Goal: Task Accomplishment & Management: Complete application form

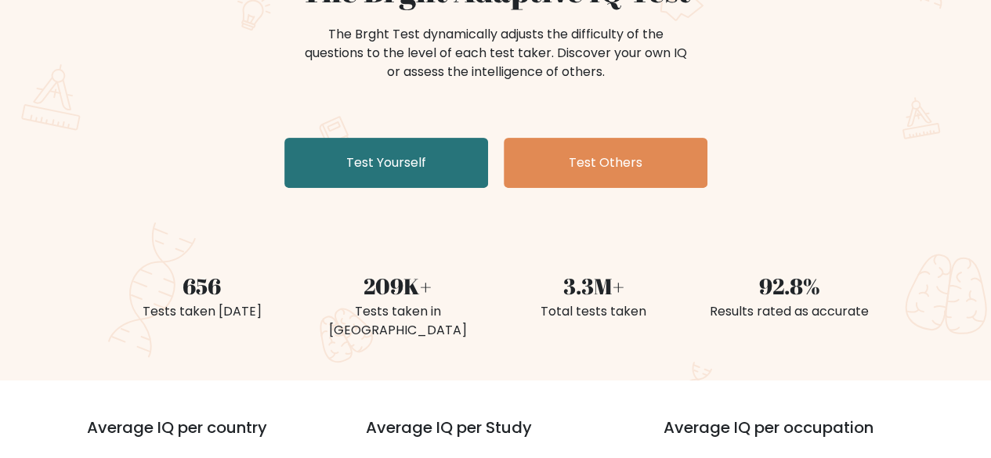
scroll to position [235, 0]
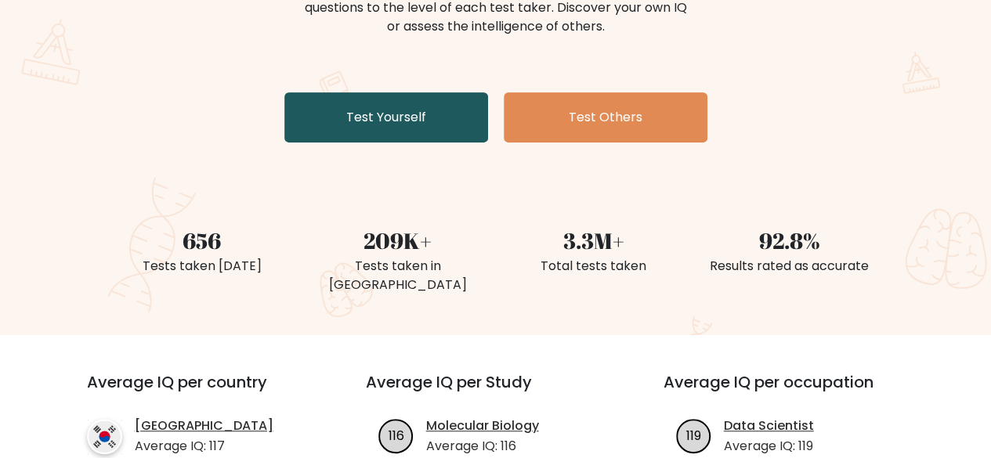
click at [380, 112] on link "Test Yourself" at bounding box center [386, 117] width 204 height 50
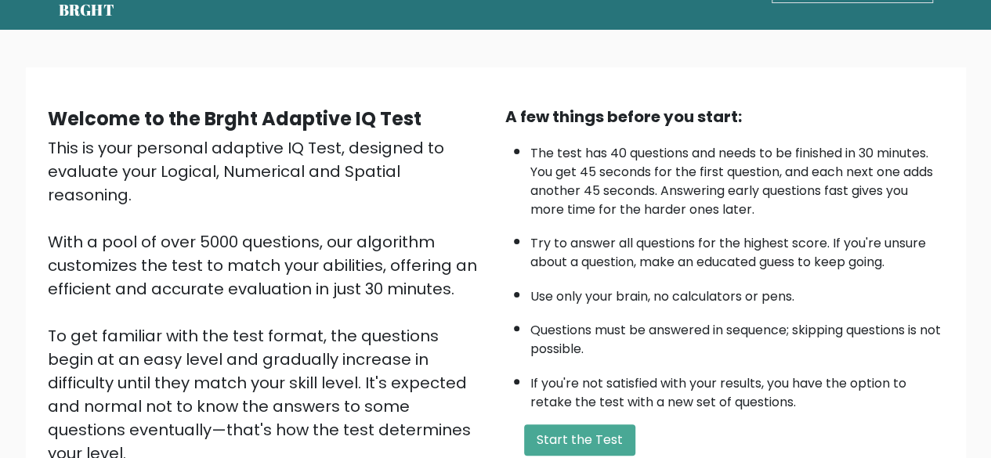
scroll to position [24, 0]
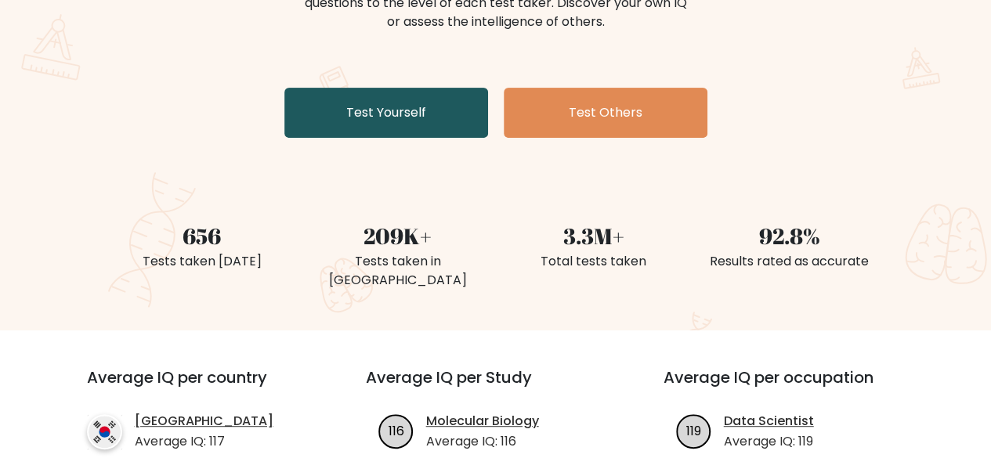
scroll to position [157, 0]
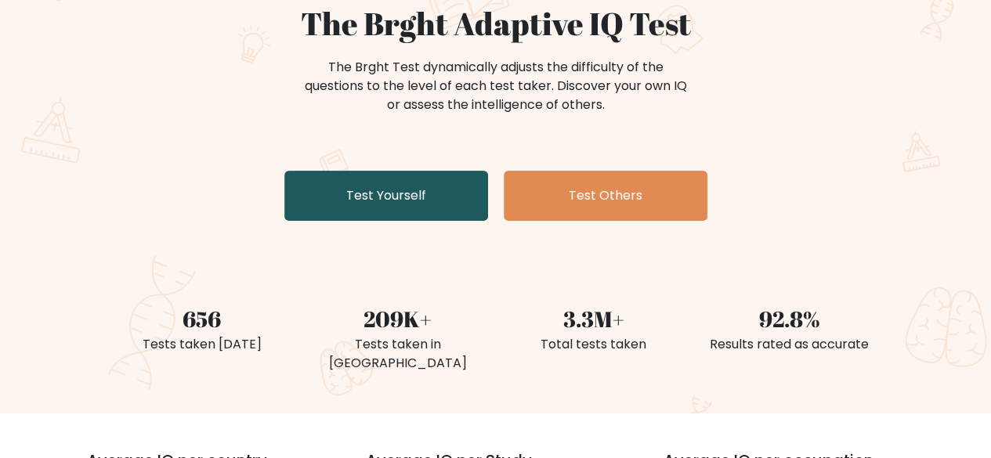
click at [369, 186] on link "Test Yourself" at bounding box center [386, 196] width 204 height 50
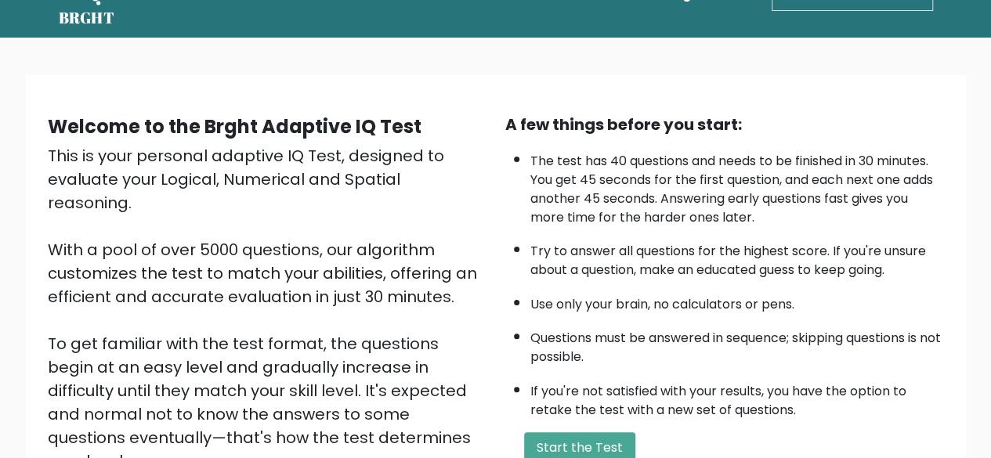
scroll to position [259, 0]
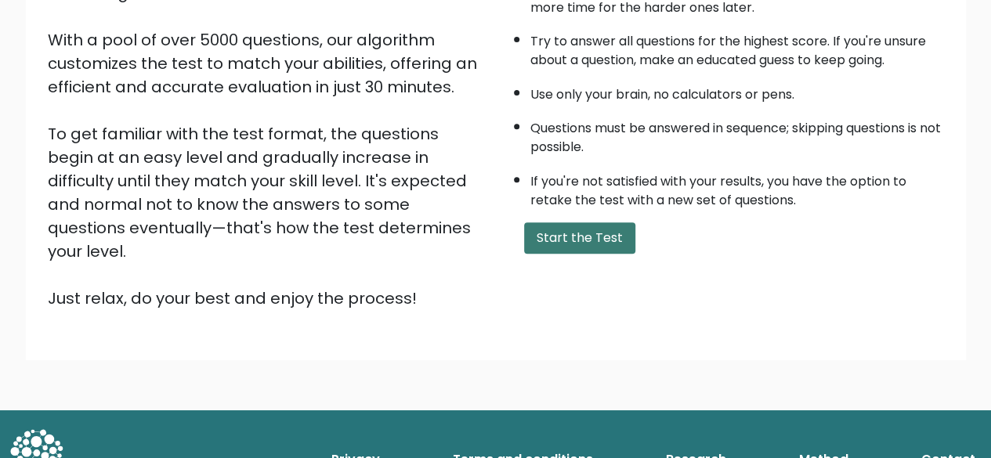
click at [608, 235] on button "Start the Test" at bounding box center [579, 238] width 111 height 31
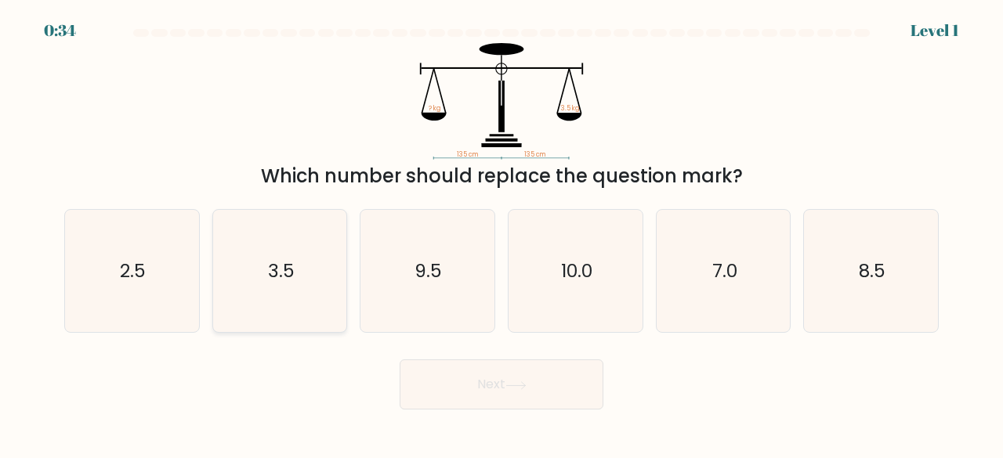
click at [272, 240] on icon "3.5" at bounding box center [280, 271] width 123 height 123
click at [502, 234] on input "b. 3.5" at bounding box center [502, 232] width 1 height 4
radio input "true"
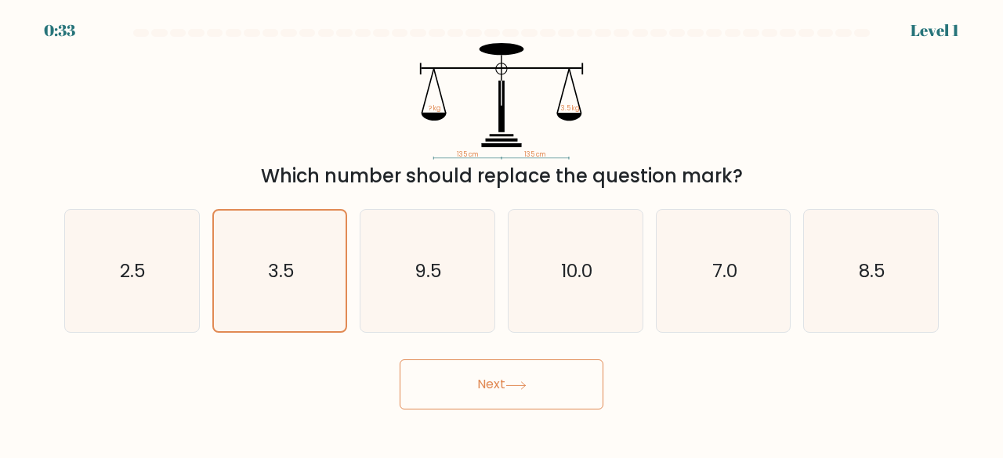
click at [506, 364] on button "Next" at bounding box center [502, 385] width 204 height 50
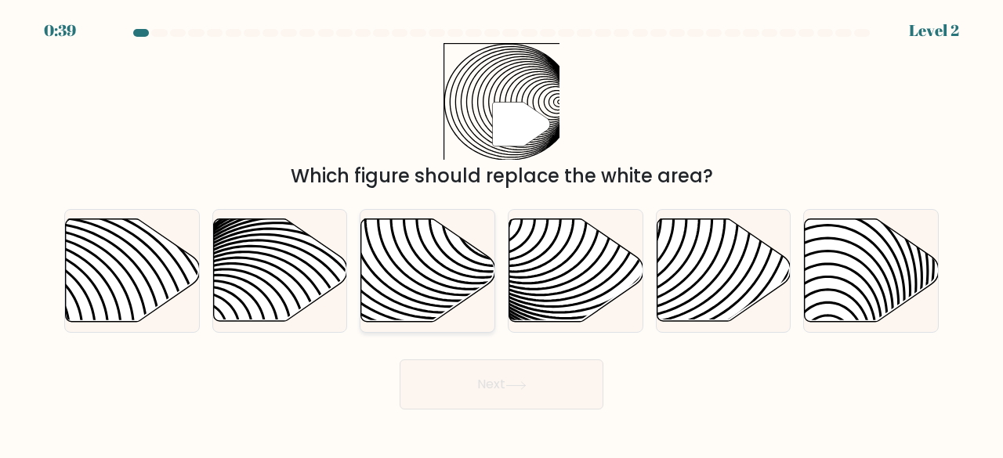
click at [397, 287] on icon at bounding box center [428, 270] width 134 height 103
click at [502, 234] on input "c." at bounding box center [502, 232] width 1 height 4
radio input "true"
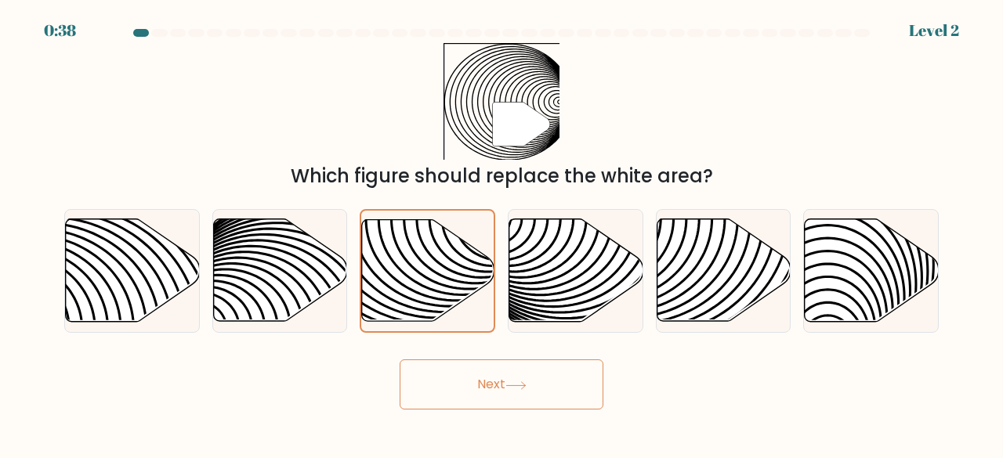
click at [483, 379] on button "Next" at bounding box center [502, 385] width 204 height 50
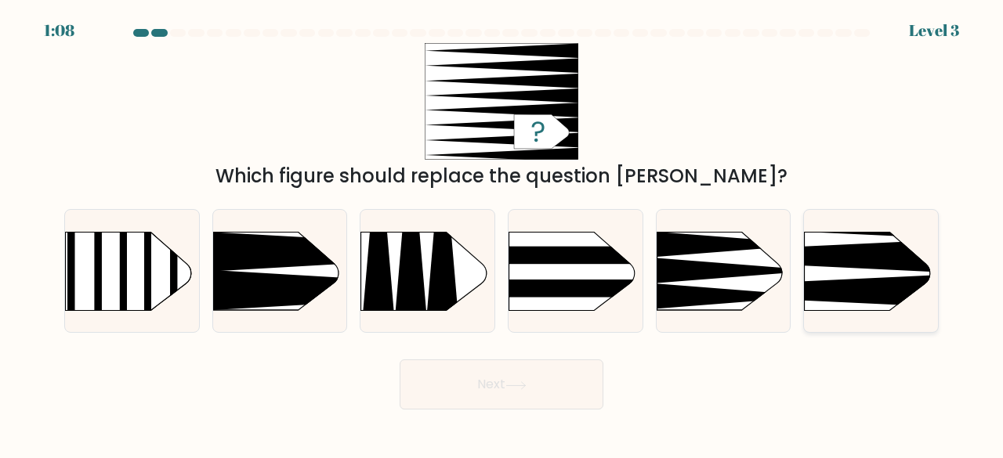
click at [864, 273] on rect at bounding box center [776, 202] width 348 height 265
click at [502, 234] on input "f." at bounding box center [502, 232] width 1 height 4
radio input "true"
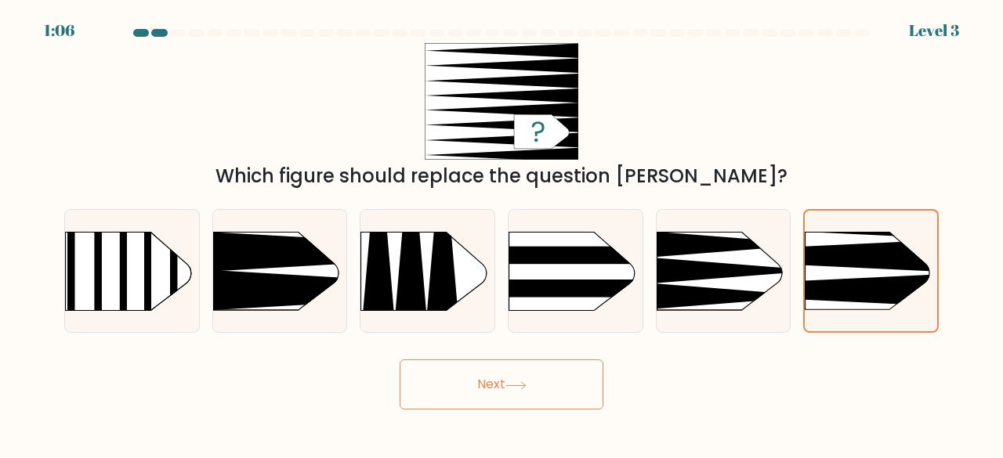
click at [498, 382] on button "Next" at bounding box center [502, 385] width 204 height 50
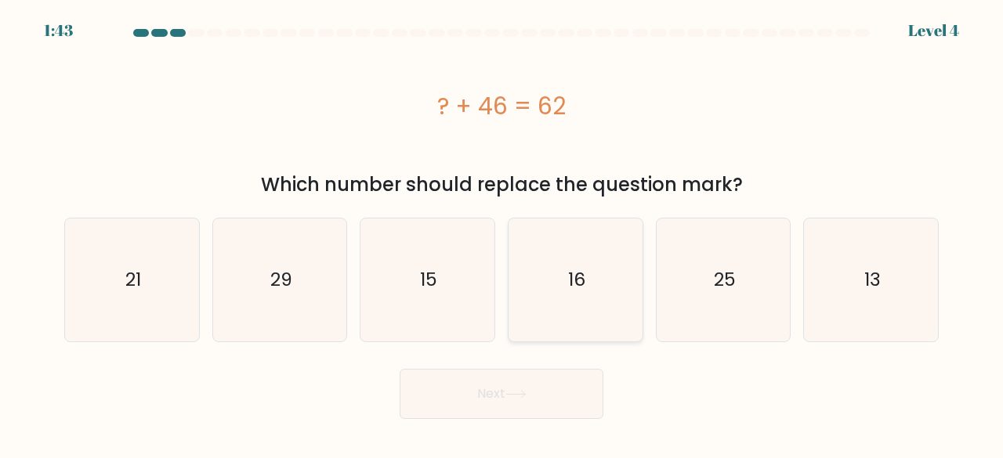
click at [572, 309] on icon "16" at bounding box center [575, 280] width 123 height 123
click at [502, 234] on input "d. 16" at bounding box center [502, 232] width 1 height 4
radio input "true"
click at [520, 382] on button "Next" at bounding box center [502, 394] width 204 height 50
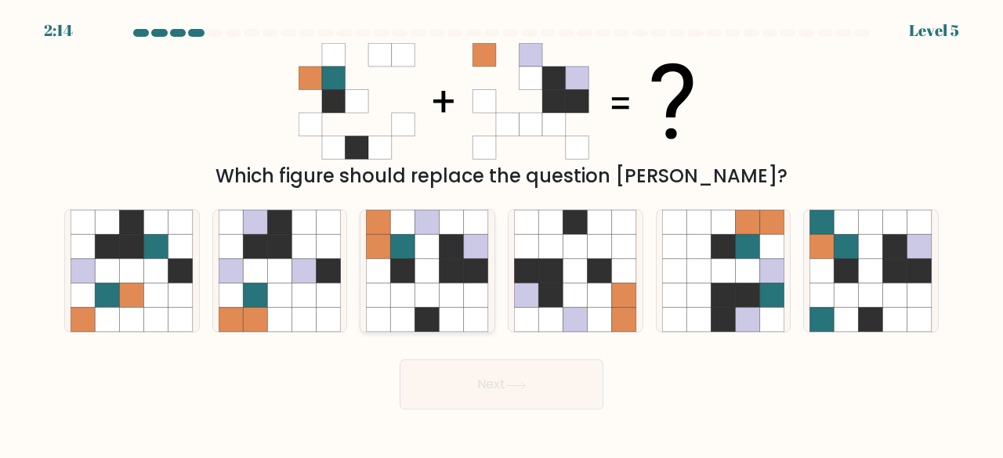
click at [422, 255] on icon at bounding box center [427, 246] width 24 height 24
click at [502, 234] on input "c." at bounding box center [502, 232] width 1 height 4
radio input "true"
click at [505, 380] on button "Next" at bounding box center [502, 385] width 204 height 50
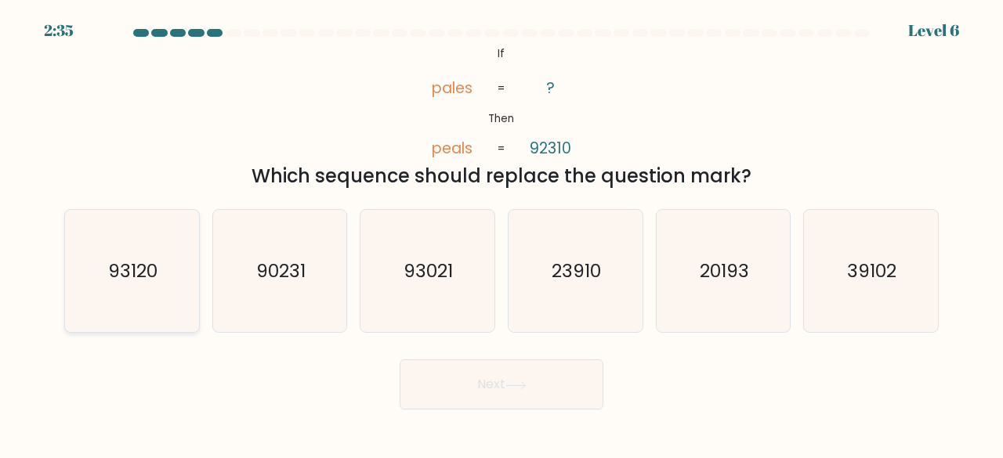
click at [139, 269] on text "93120" at bounding box center [132, 271] width 49 height 26
click at [502, 234] on input "a. 93120" at bounding box center [502, 232] width 1 height 4
radio input "true"
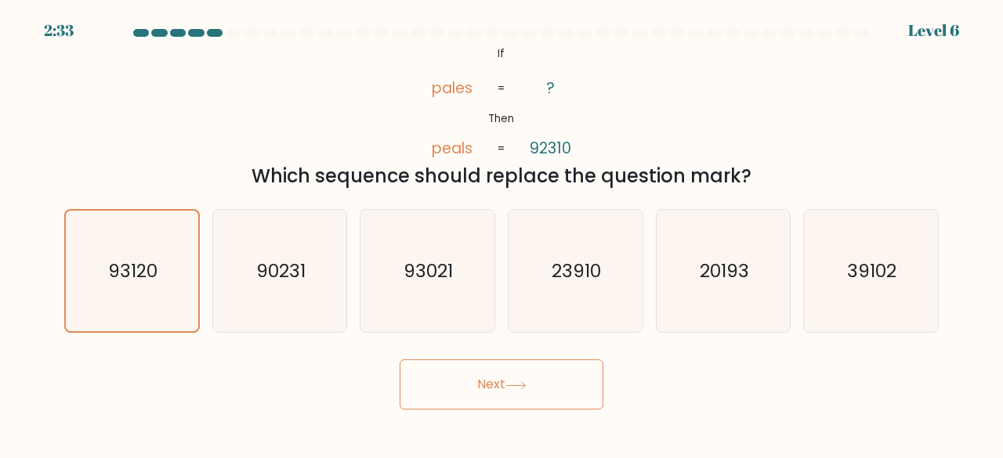
click at [480, 379] on button "Next" at bounding box center [502, 385] width 204 height 50
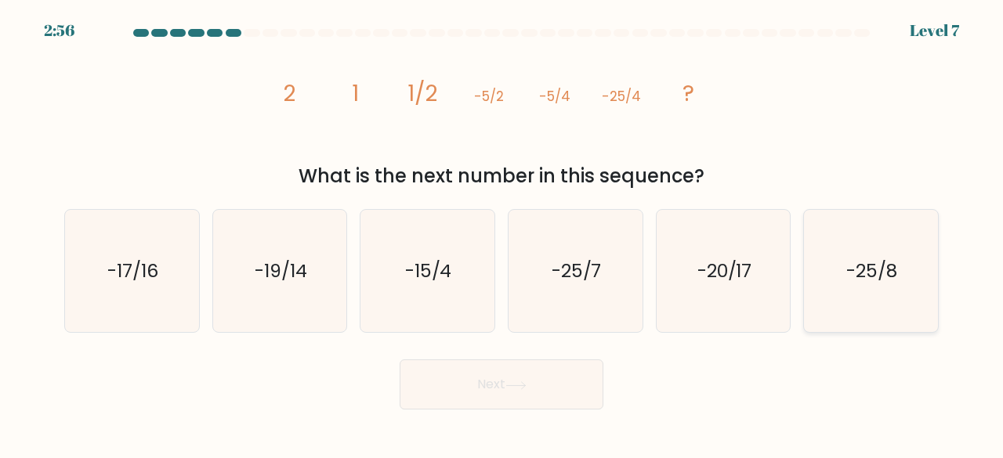
click at [927, 300] on icon "-25/8" at bounding box center [871, 271] width 123 height 123
click at [502, 234] on input "f. -25/8" at bounding box center [502, 232] width 1 height 4
radio input "true"
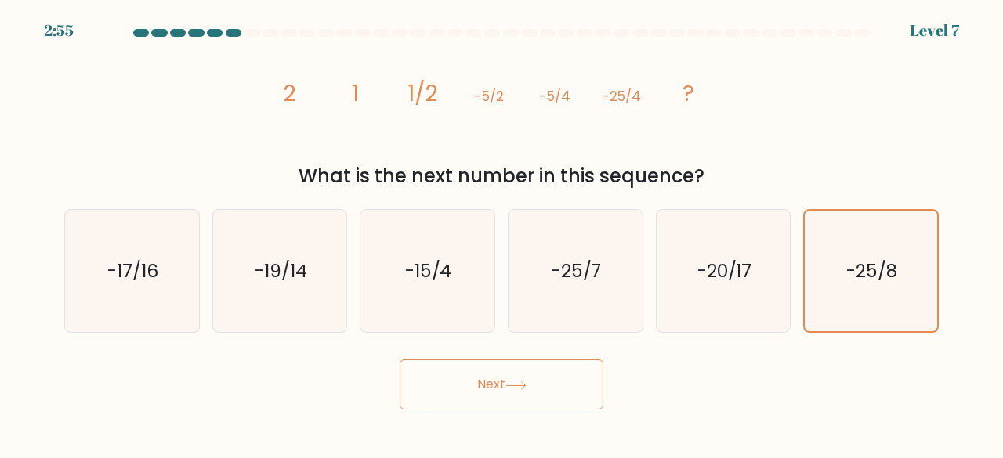
click at [557, 371] on button "Next" at bounding box center [502, 385] width 204 height 50
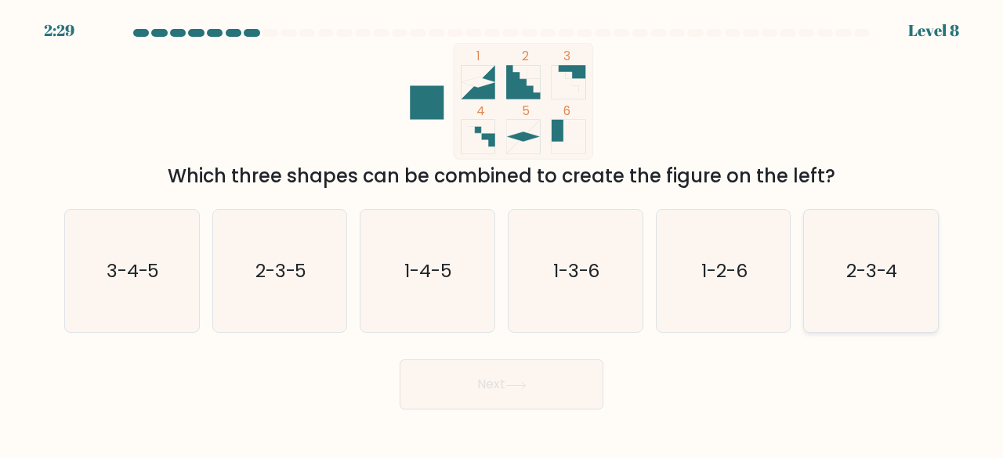
click at [848, 248] on icon "2-3-4" at bounding box center [871, 271] width 123 height 123
click at [502, 234] on input "f. 2-3-4" at bounding box center [502, 232] width 1 height 4
radio input "true"
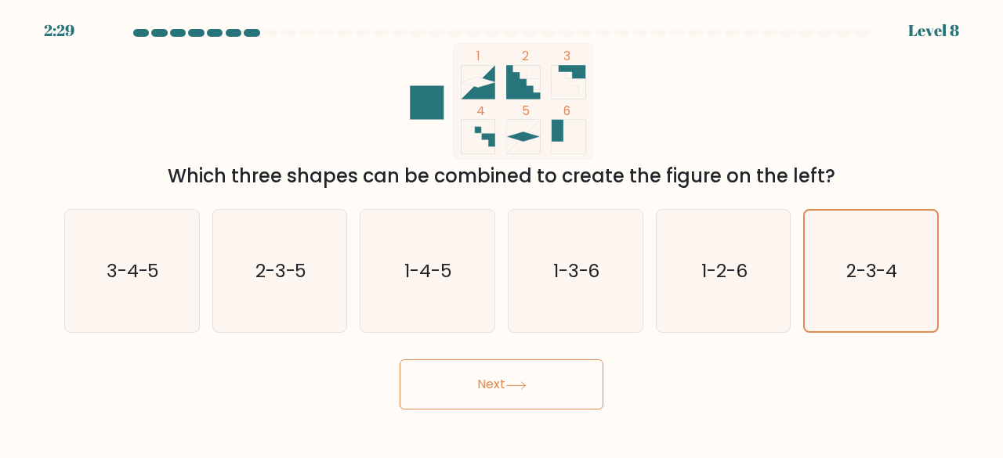
click at [558, 371] on button "Next" at bounding box center [502, 385] width 204 height 50
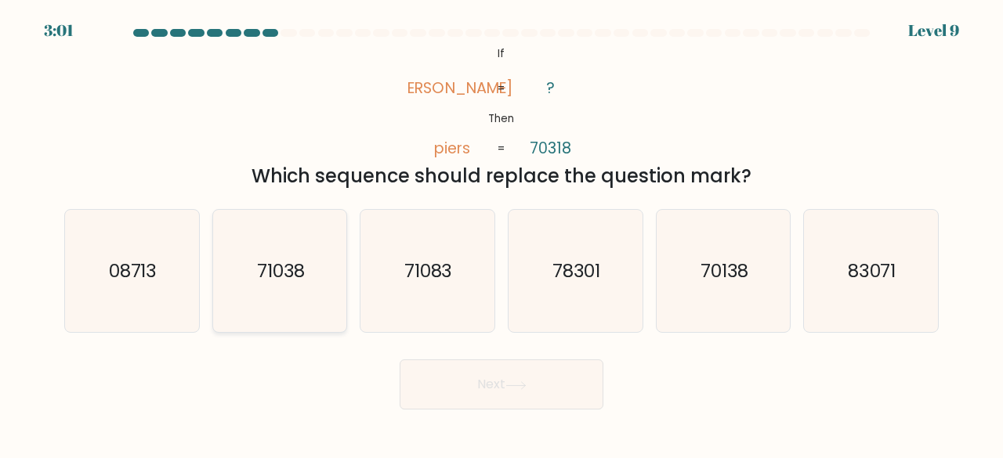
click at [275, 270] on text "71038" at bounding box center [281, 271] width 49 height 26
click at [502, 234] on input "b. 71038" at bounding box center [502, 232] width 1 height 4
radio input "true"
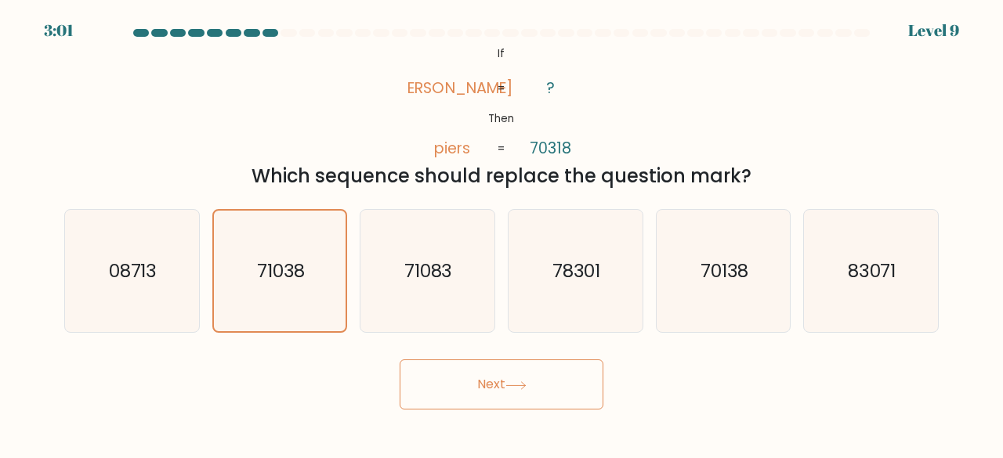
click at [556, 393] on button "Next" at bounding box center [502, 385] width 204 height 50
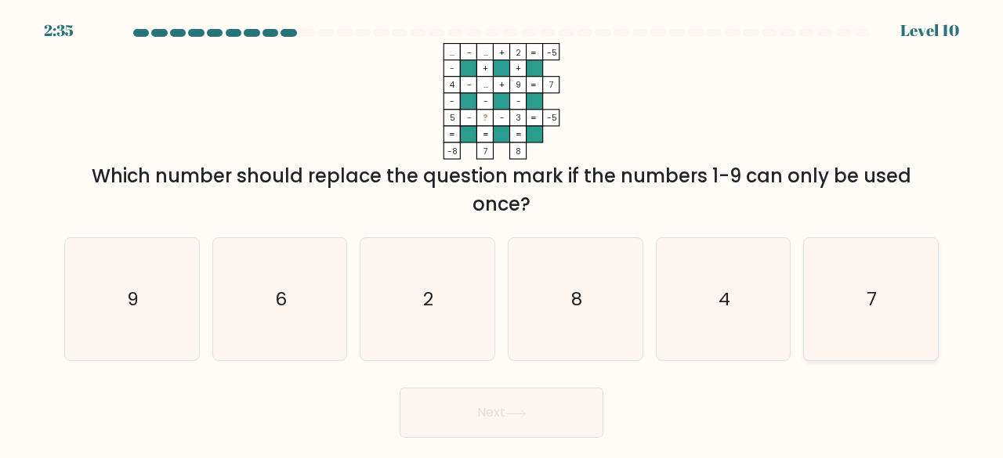
click at [887, 333] on icon "7" at bounding box center [871, 299] width 123 height 123
click at [502, 234] on input "f. 7" at bounding box center [502, 232] width 1 height 4
radio input "true"
click at [528, 407] on button "Next" at bounding box center [502, 413] width 204 height 50
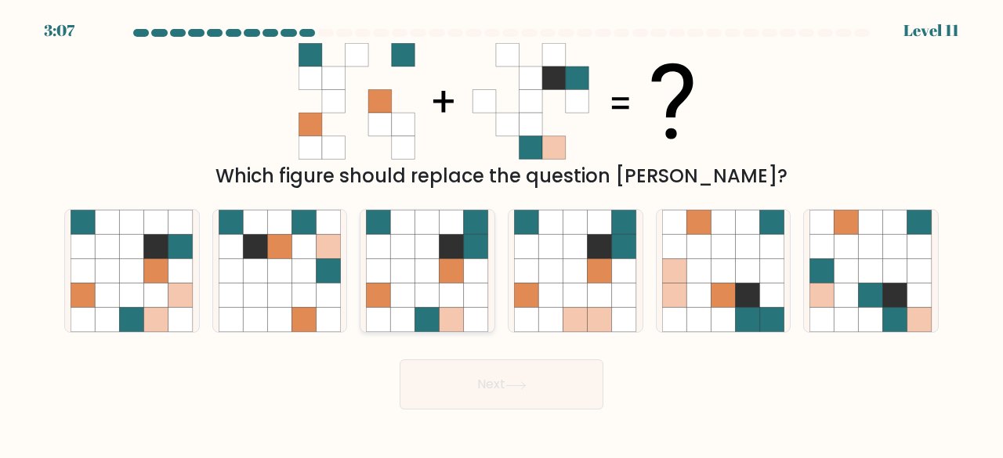
click at [453, 294] on icon at bounding box center [452, 296] width 24 height 24
click at [502, 234] on input "c." at bounding box center [502, 232] width 1 height 4
radio input "true"
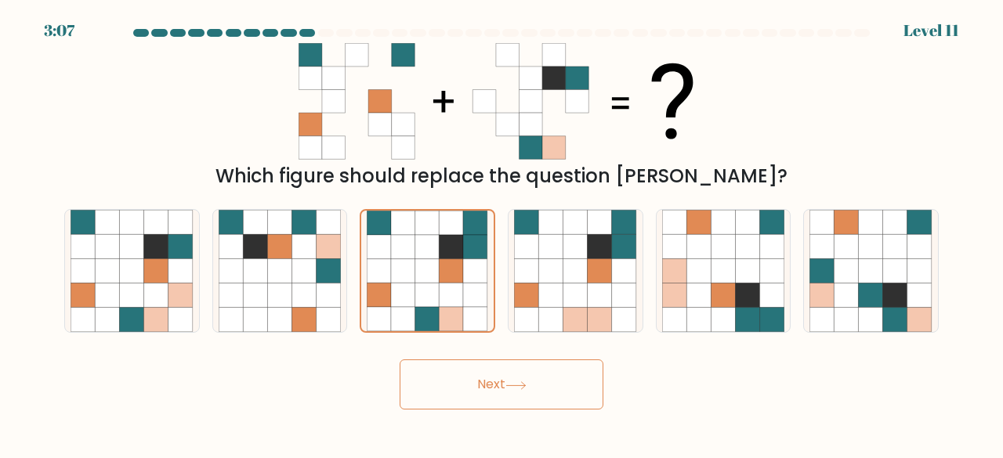
click at [557, 397] on button "Next" at bounding box center [502, 385] width 204 height 50
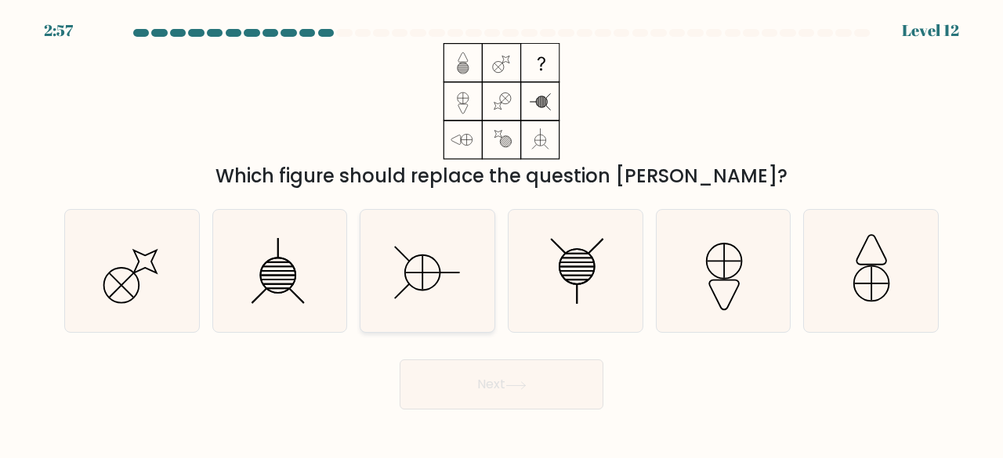
click at [437, 263] on icon at bounding box center [422, 272] width 35 height 35
click at [502, 234] on input "c." at bounding box center [502, 232] width 1 height 4
radio input "true"
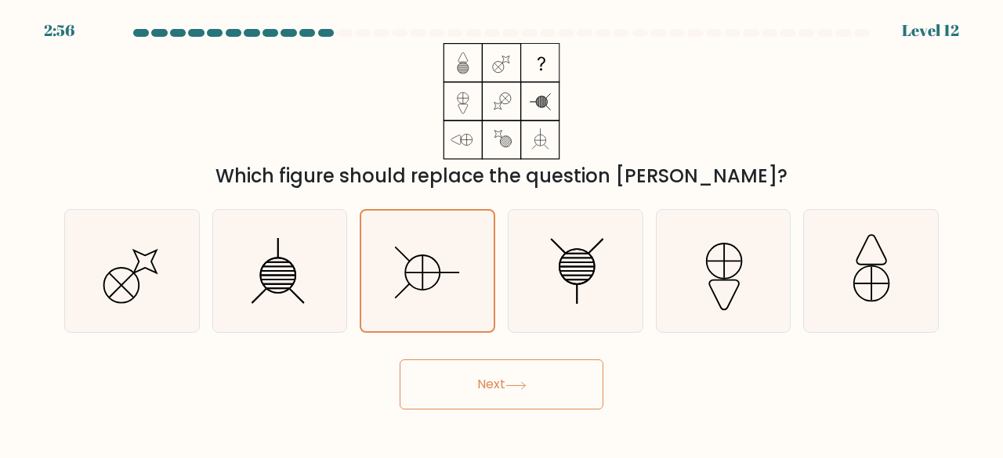
click at [550, 385] on button "Next" at bounding box center [502, 385] width 204 height 50
